Goal: Contribute content

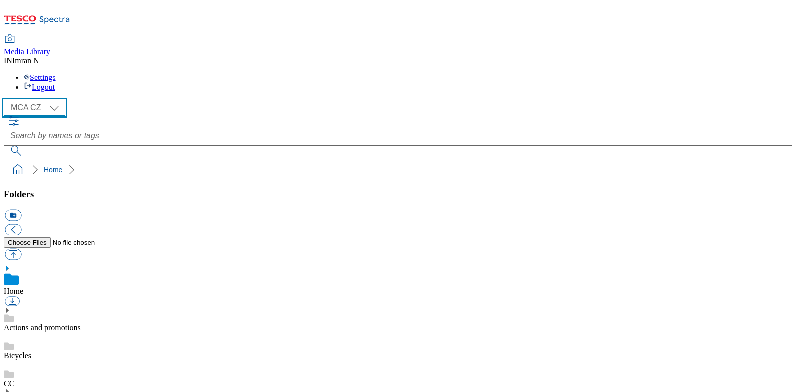
click at [62, 100] on select "MCA CZ MCA HU MCA MY MCA SK MCA TH MCA UK" at bounding box center [34, 108] width 61 height 16
select select "flare-mca-sk"
click at [6, 100] on select "MCA CZ MCA HU MCA MY MCA SK MCA TH MCA UK" at bounding box center [34, 108] width 61 height 16
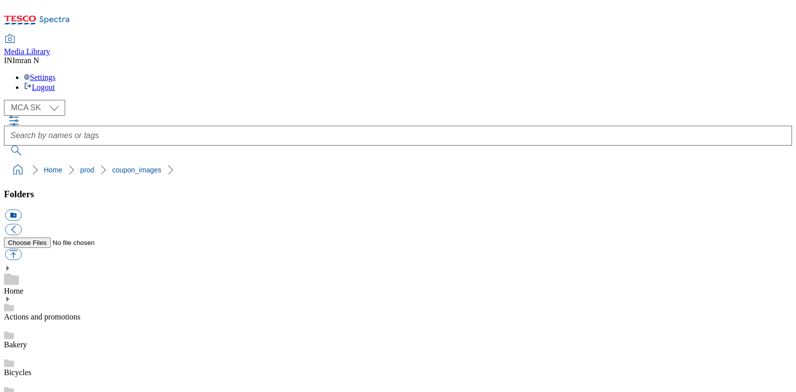
scroll to position [7, 0]
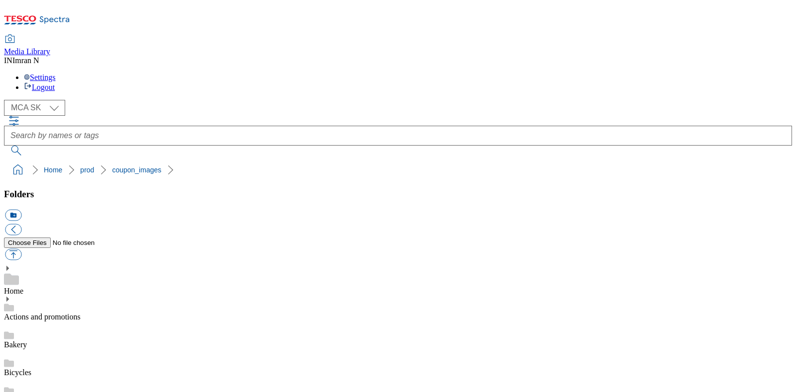
copy span "244087"
click at [21, 249] on button "button" at bounding box center [13, 254] width 16 height 11
type input "C:\fakepath\B90_1101_F.jpg"
select select "flare-mca-sk"
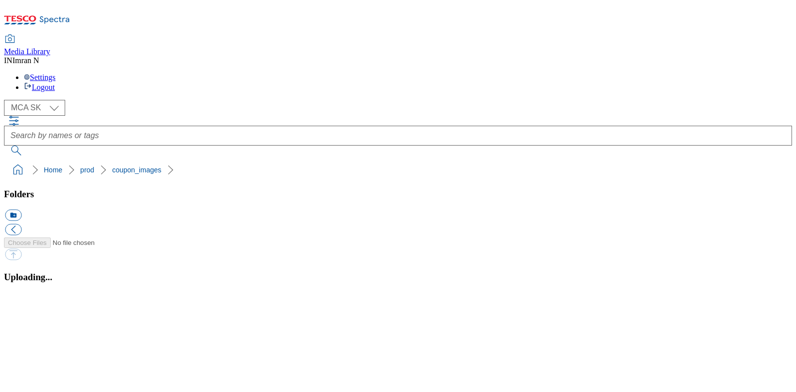
scroll to position [7, 0]
